Goal: Task Accomplishment & Management: Manage account settings

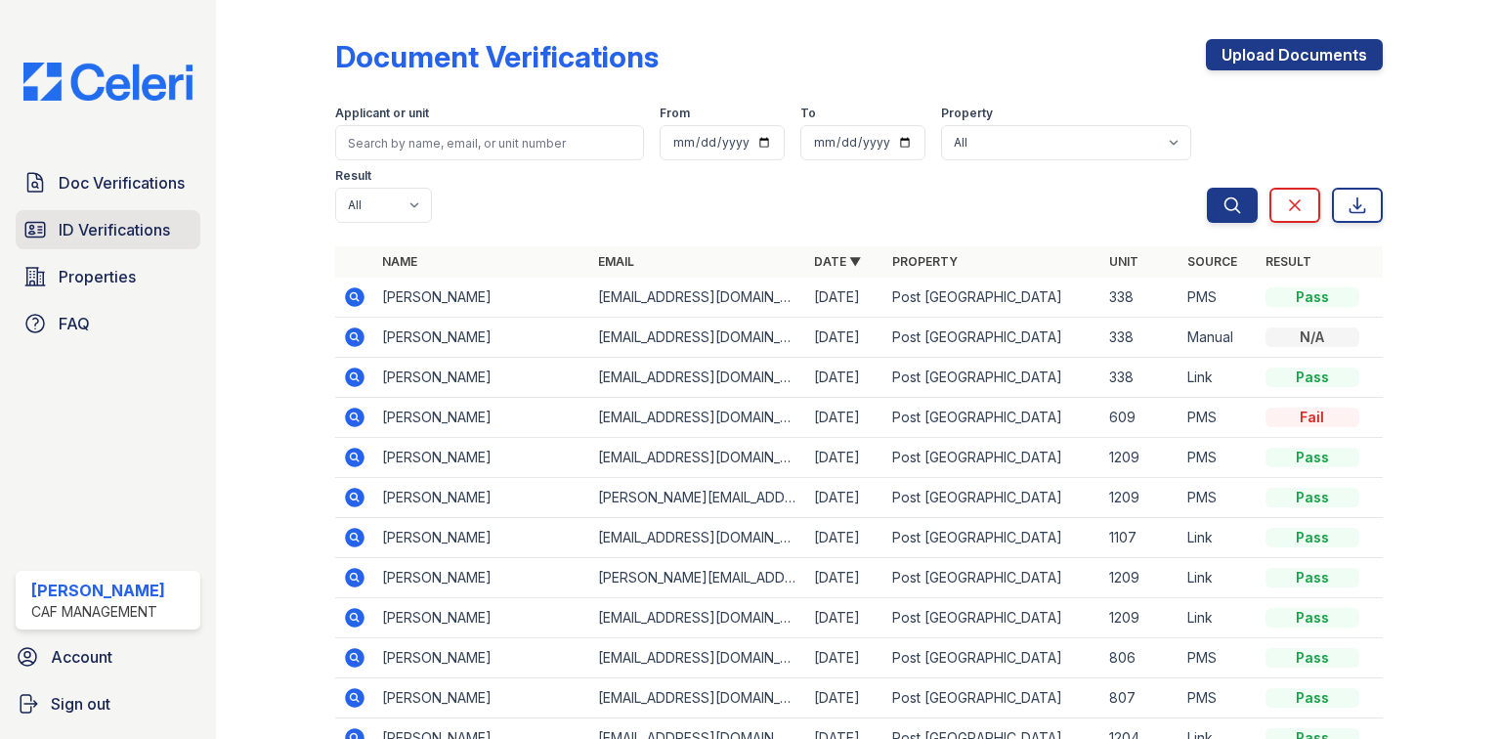
click at [119, 218] on span "ID Verifications" at bounding box center [114, 229] width 111 height 23
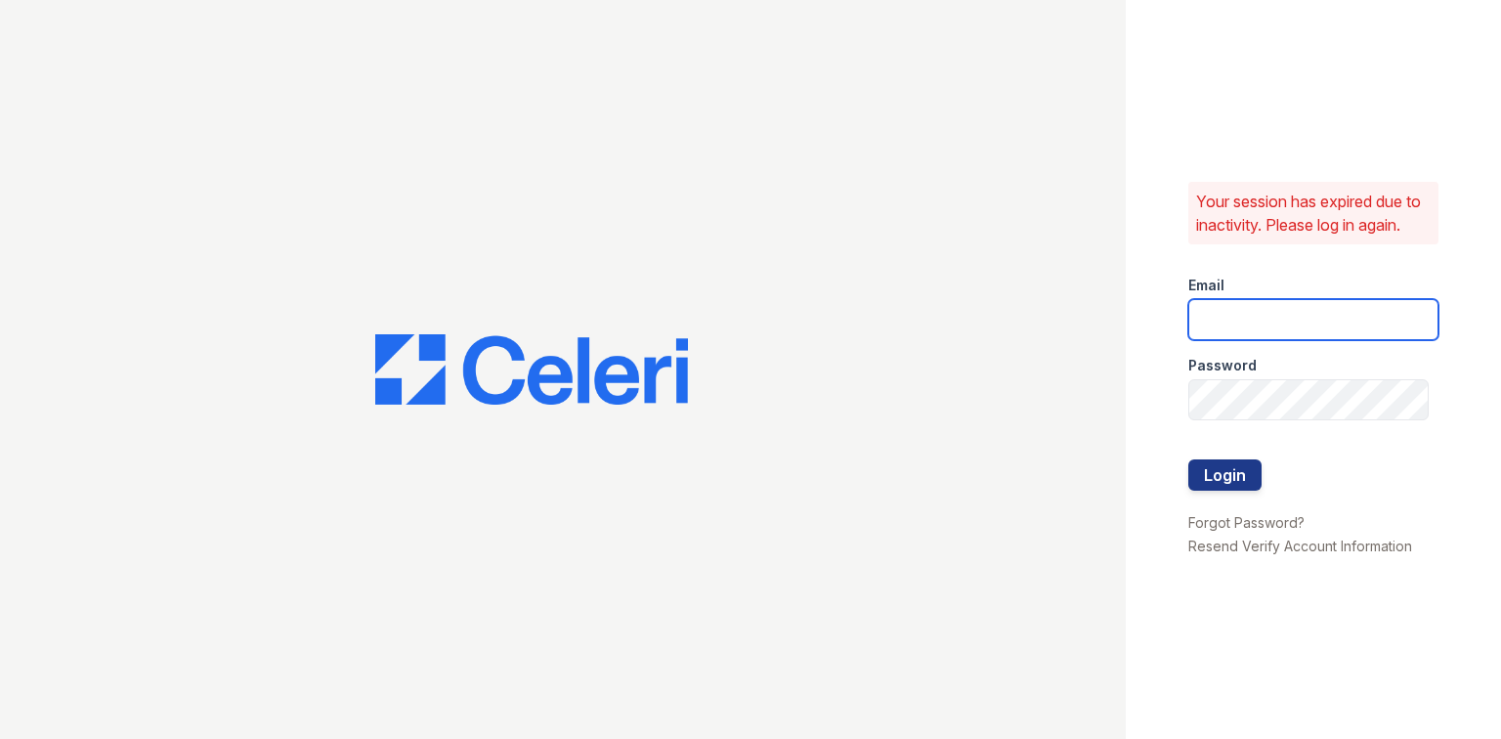
type input "[EMAIL_ADDRESS][DOMAIN_NAME]"
click at [1214, 478] on button "Login" at bounding box center [1225, 474] width 73 height 31
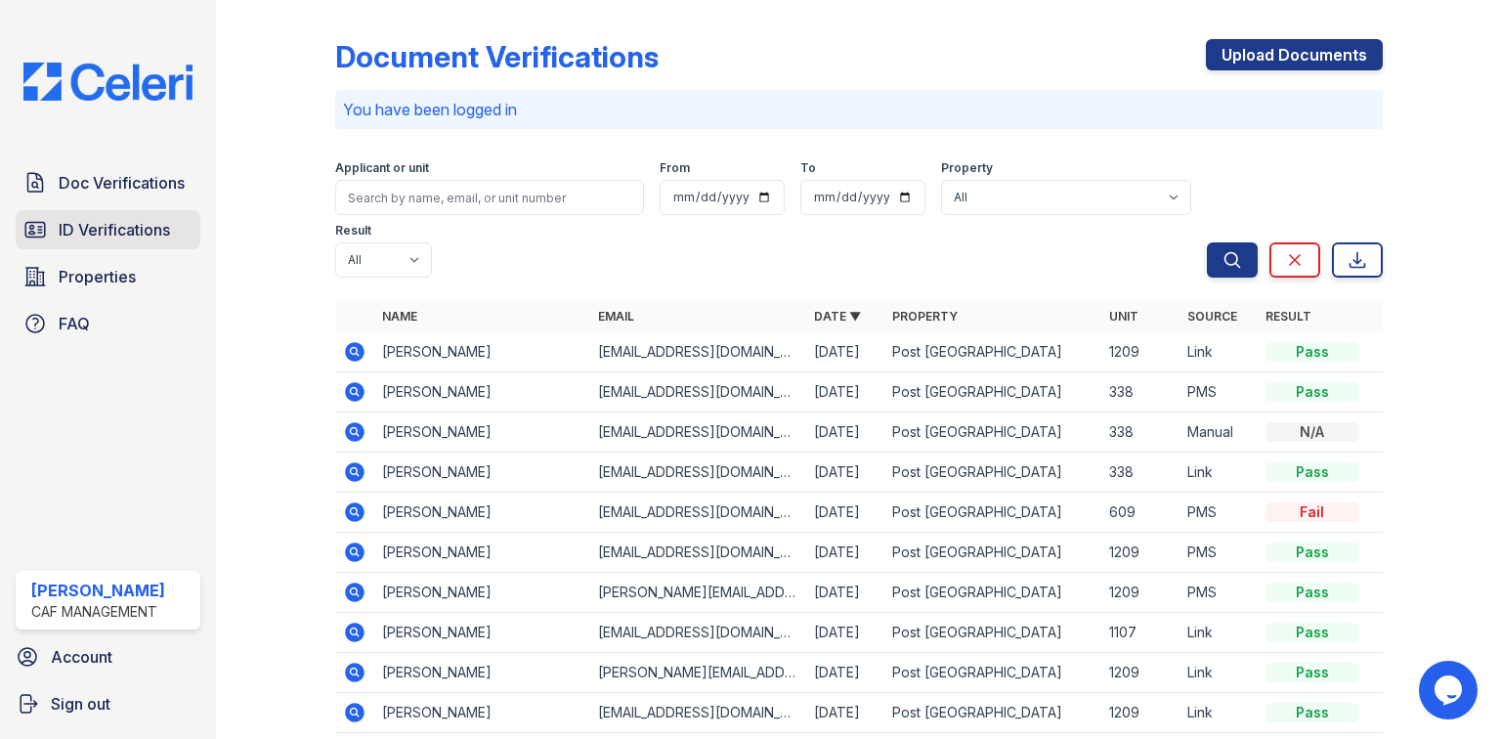
click at [145, 223] on span "ID Verifications" at bounding box center [114, 229] width 111 height 23
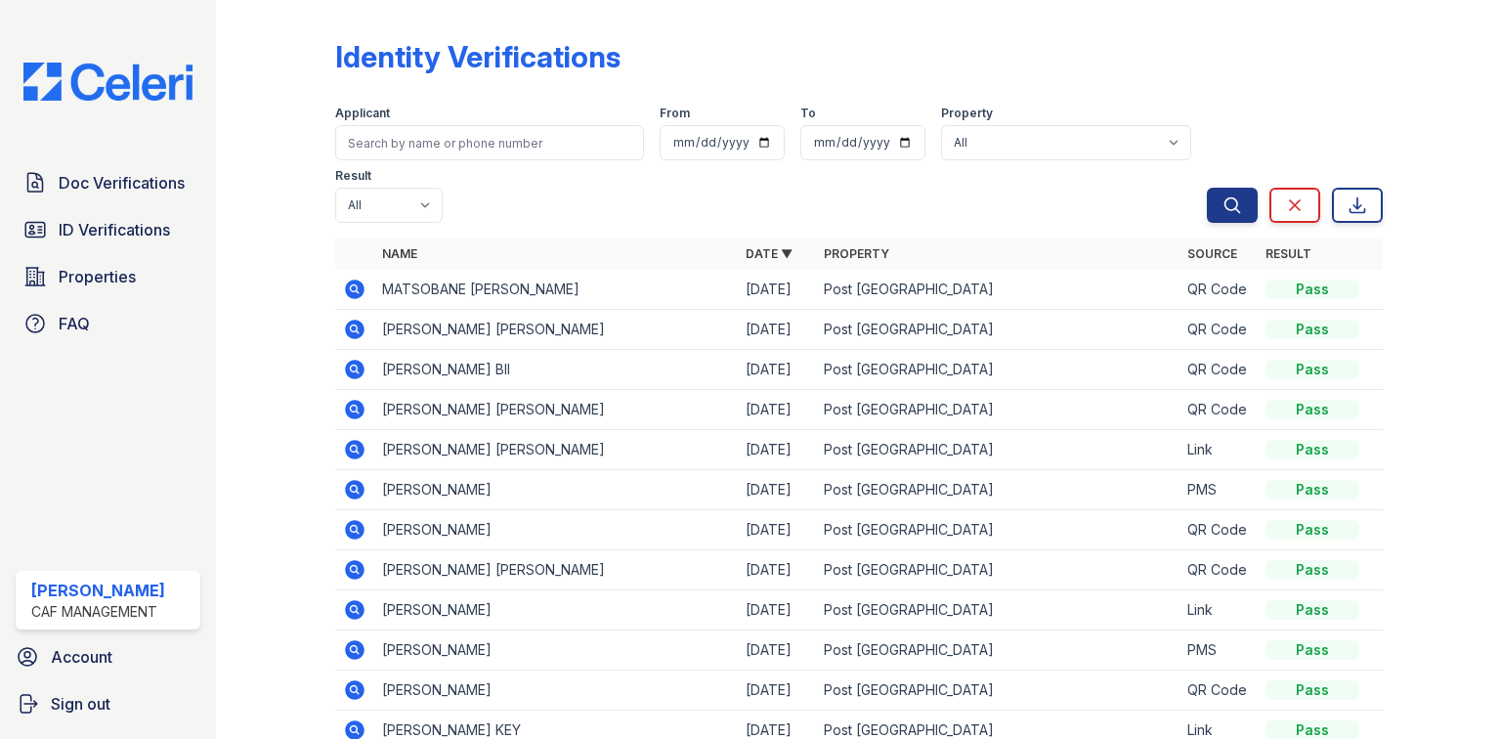
click at [420, 286] on td "MATSOBANE PHINEAS MONARE" at bounding box center [556, 290] width 364 height 40
click at [419, 286] on td "MATSOBANE PHINEAS MONARE" at bounding box center [556, 290] width 364 height 40
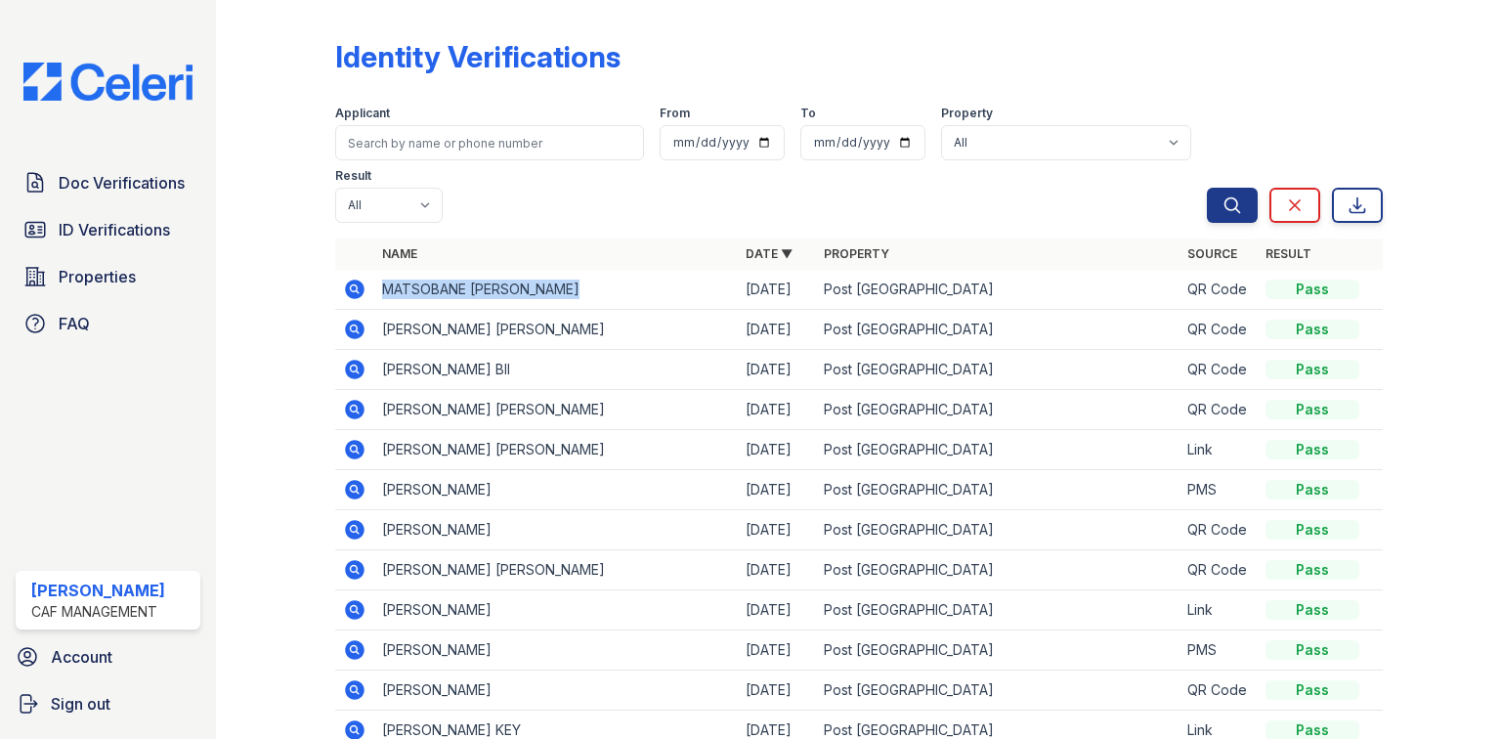
click at [419, 286] on td "MATSOBANE PHINEAS MONARE" at bounding box center [556, 290] width 364 height 40
click at [454, 320] on td "ASHLEY RENEE DIMARZO" at bounding box center [556, 330] width 364 height 40
click at [450, 294] on td "MATSOBANE PHINEAS MONARE" at bounding box center [556, 290] width 364 height 40
copy td "MATSOBANE"
